Goal: Use online tool/utility: Utilize a website feature to perform a specific function

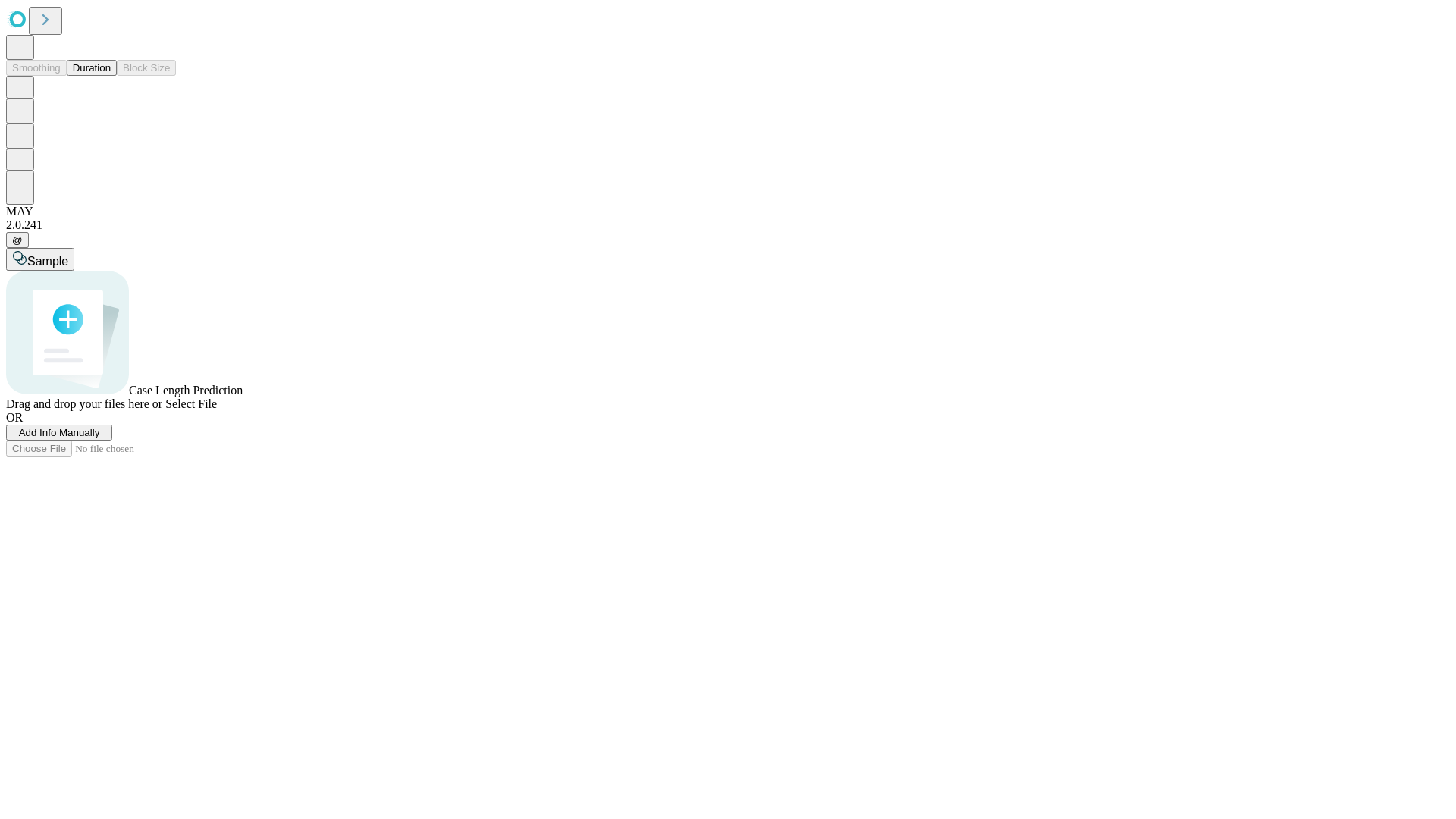
click at [111, 76] on button "Duration" at bounding box center [92, 67] width 50 height 16
click at [100, 438] on span "Add Info Manually" at bounding box center [59, 433] width 81 height 11
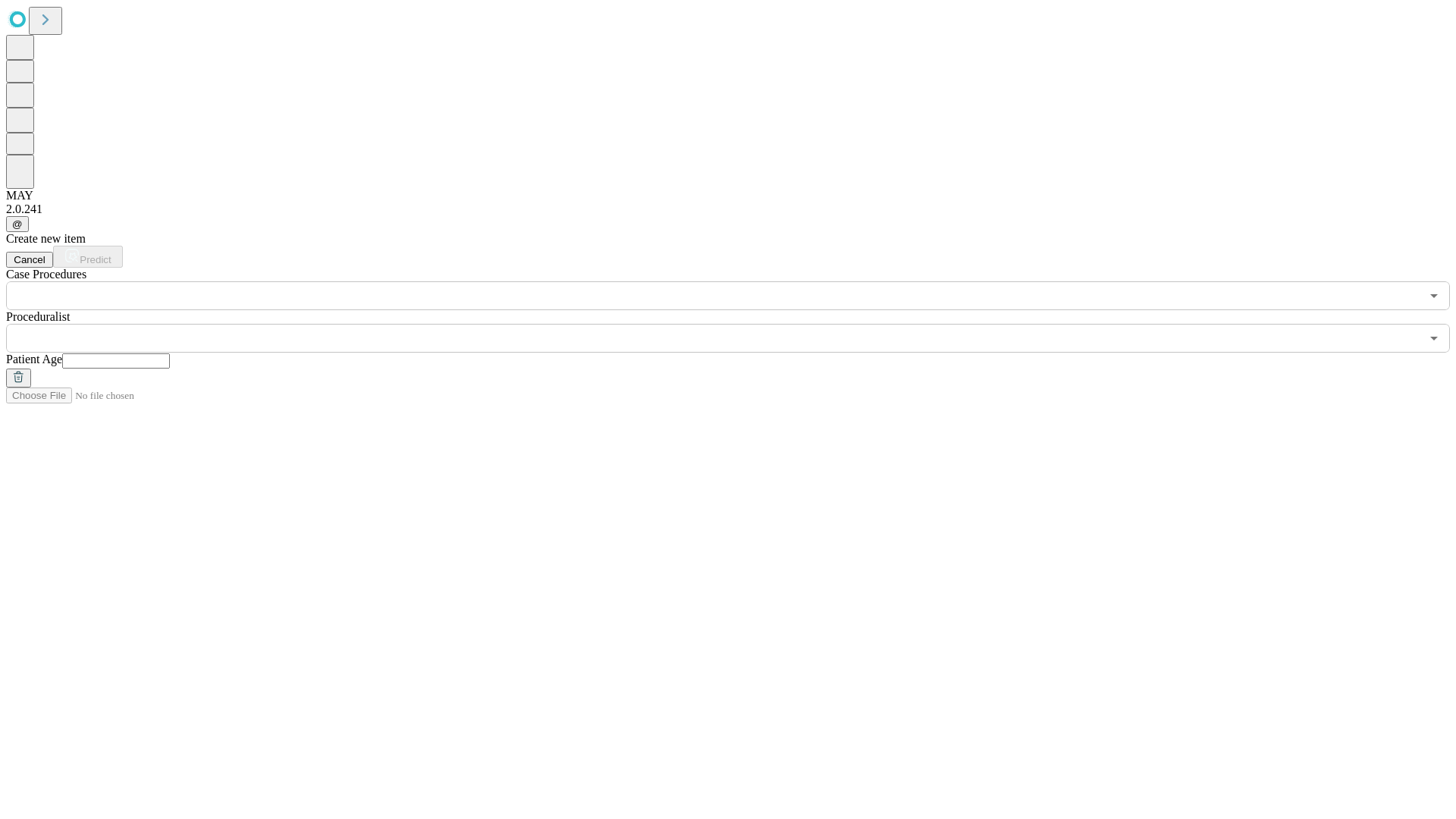
click at [170, 354] on input "text" at bounding box center [116, 361] width 107 height 15
type input "**"
click at [739, 324] on input "text" at bounding box center [714, 338] width 1415 height 29
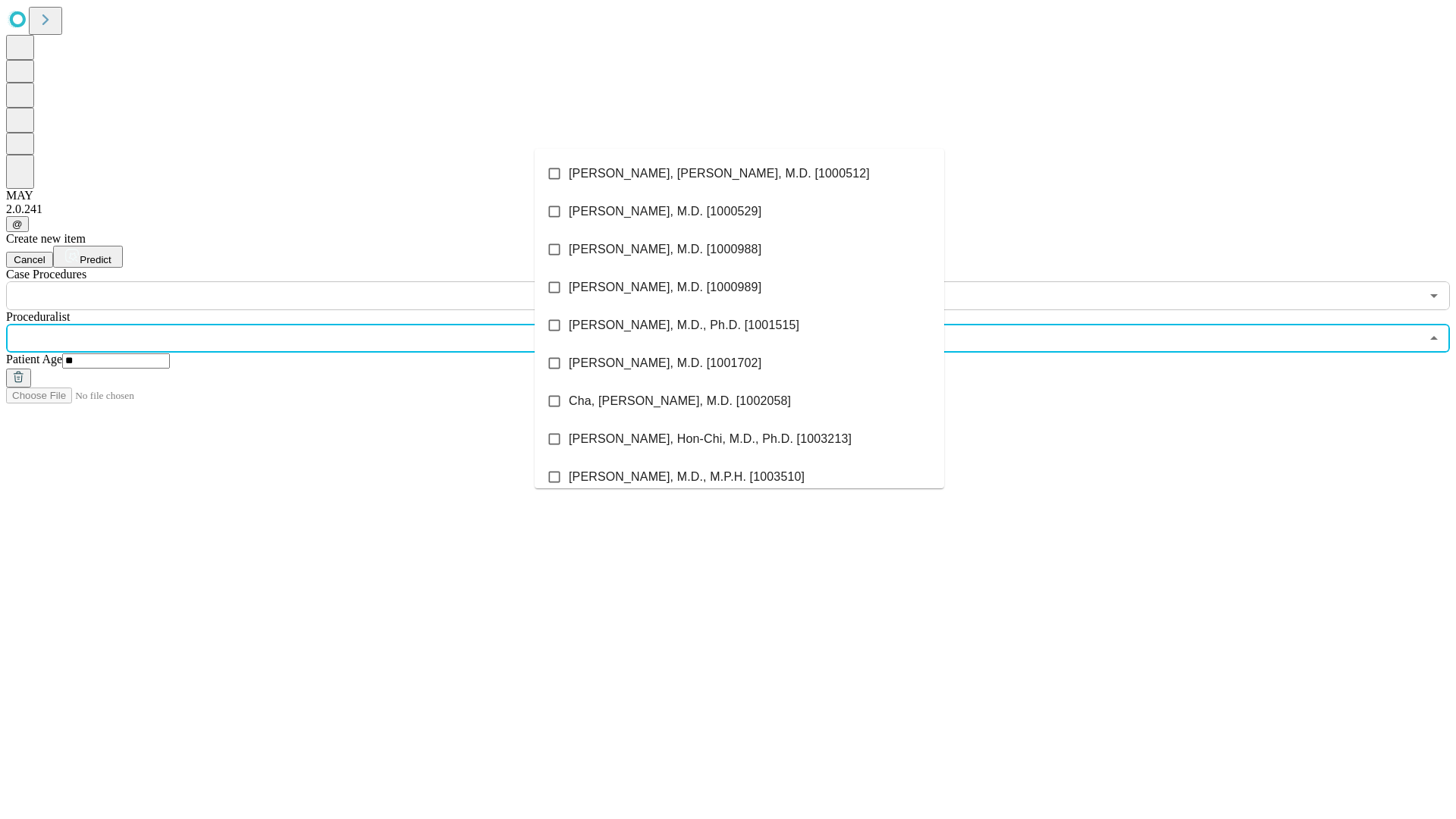
click at [739, 174] on li "[PERSON_NAME], [PERSON_NAME], M.D. [1000512]" at bounding box center [739, 174] width 410 height 38
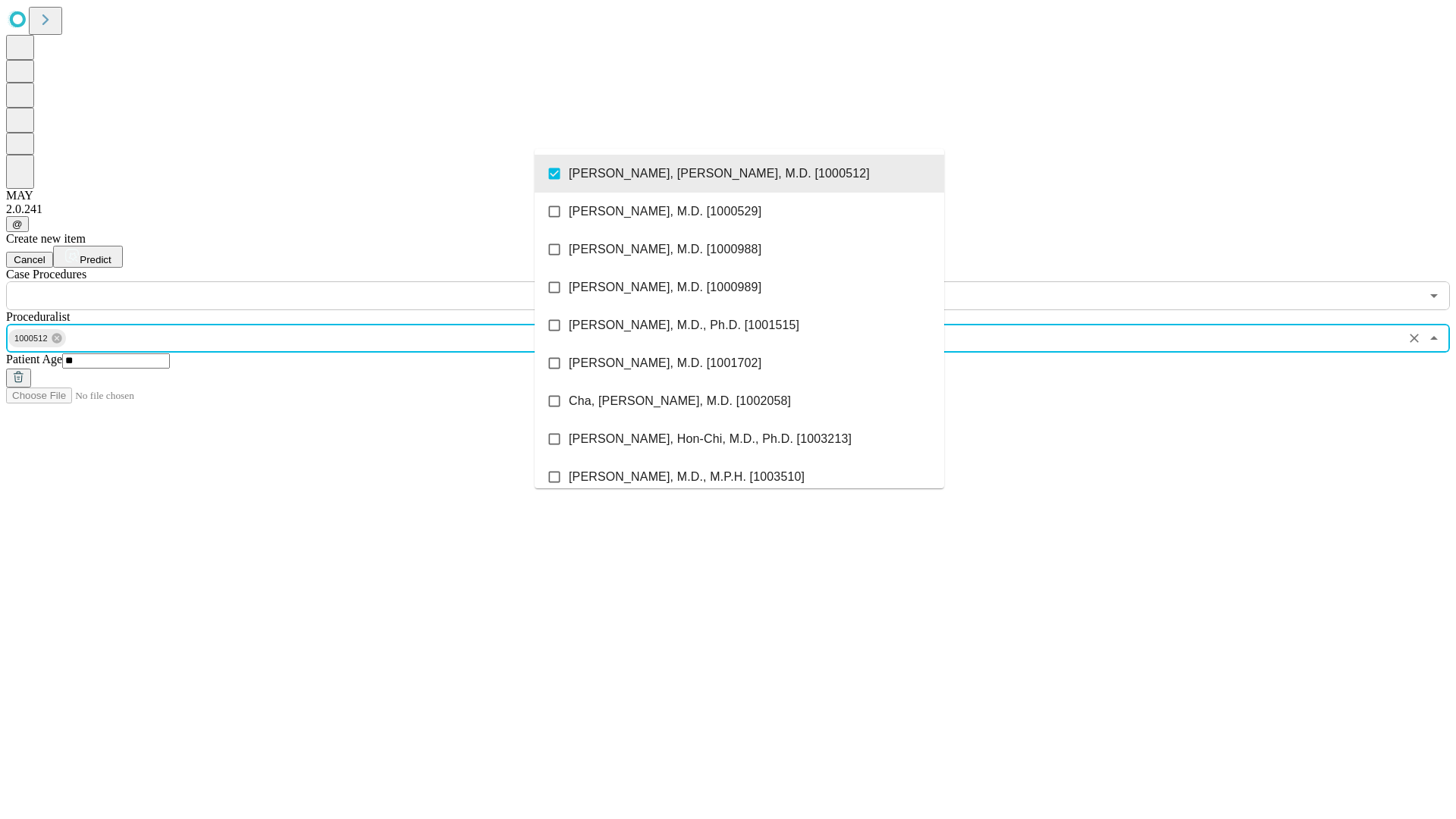
click at [318, 281] on input "text" at bounding box center [714, 295] width 1415 height 29
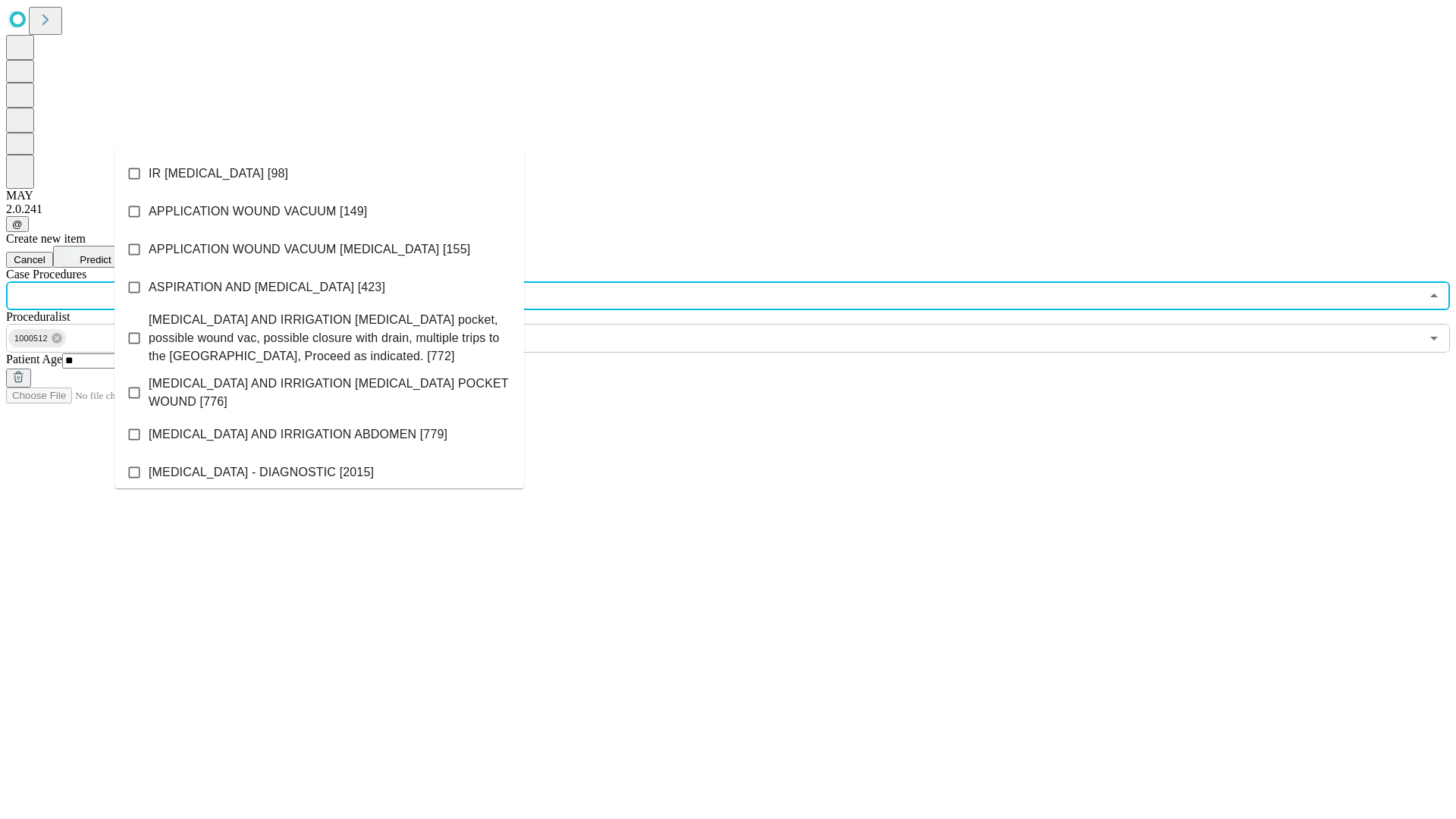
click at [319, 174] on li "IR [MEDICAL_DATA] [98]" at bounding box center [319, 174] width 410 height 38
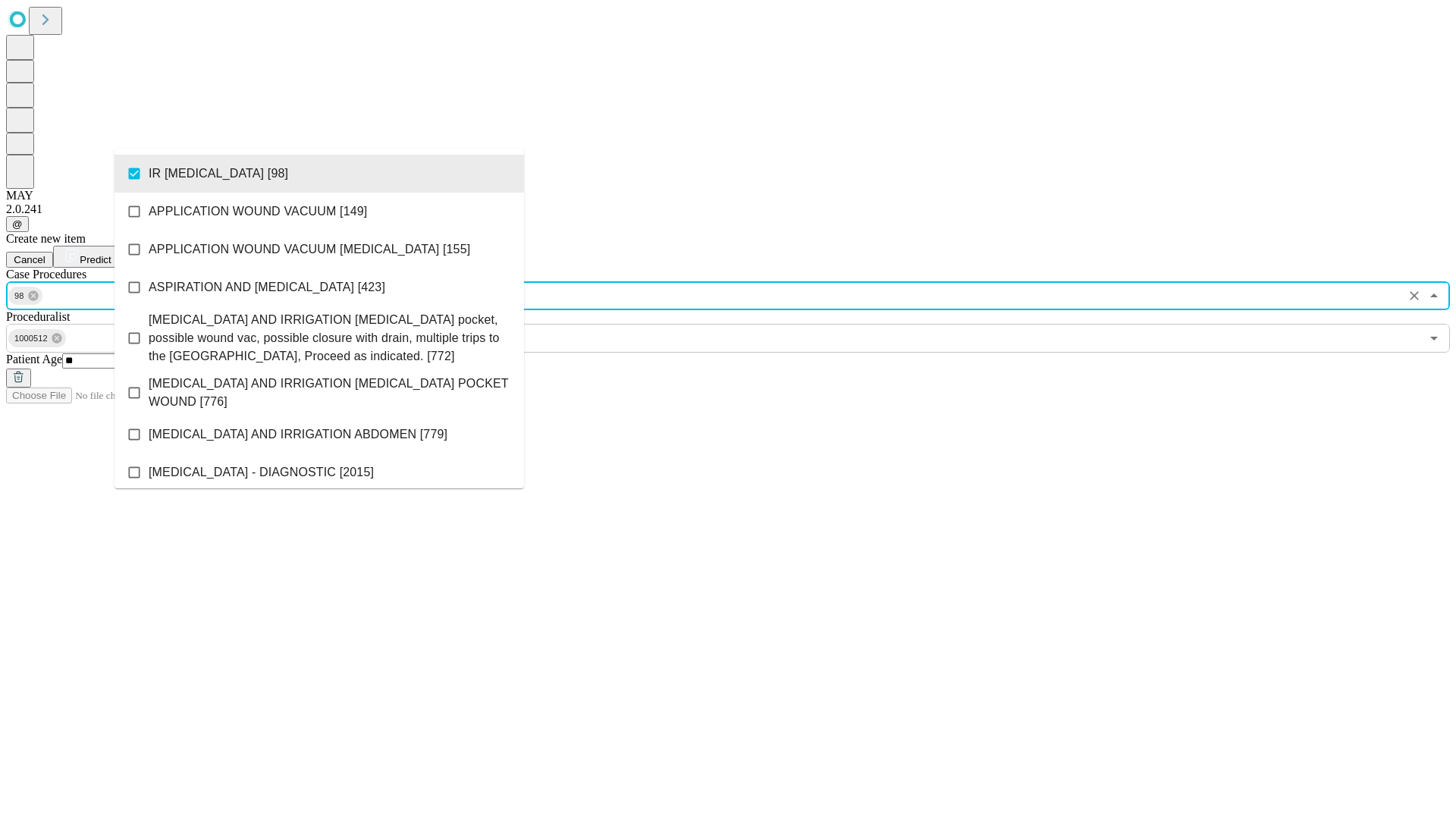
click at [111, 254] on span "Predict" at bounding box center [94, 259] width 31 height 11
